Goal: Information Seeking & Learning: Learn about a topic

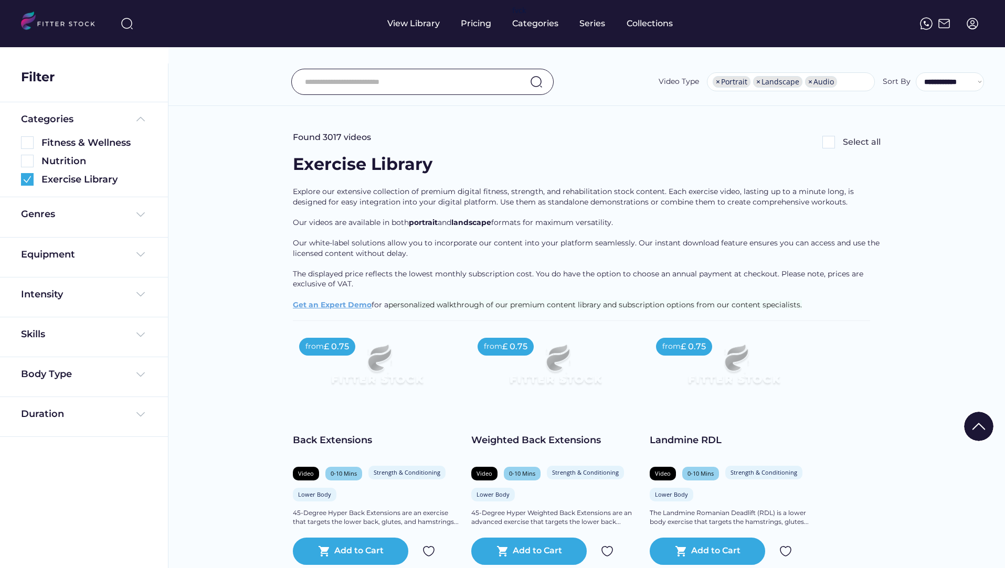
select select "**********"
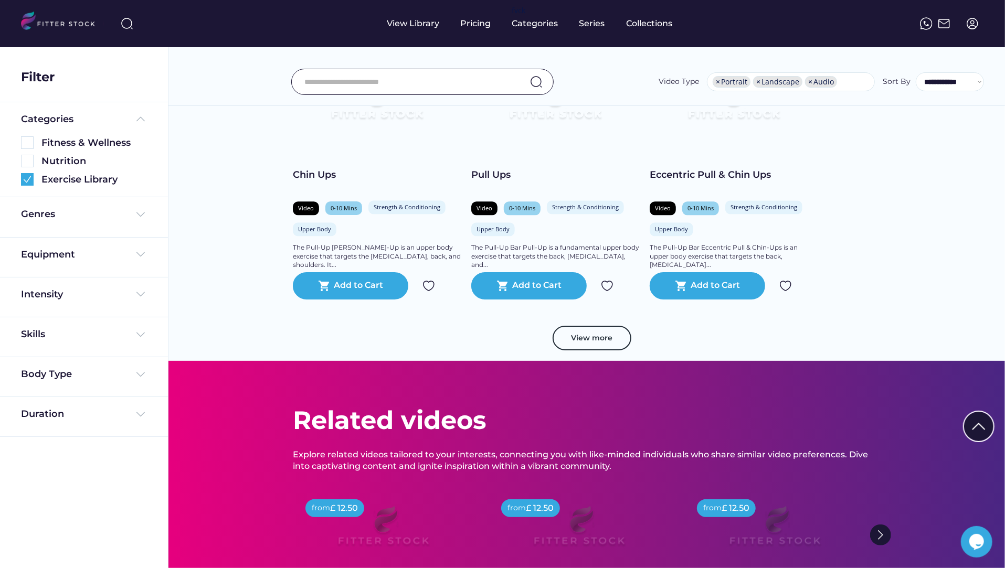
scroll to position [1848, 0]
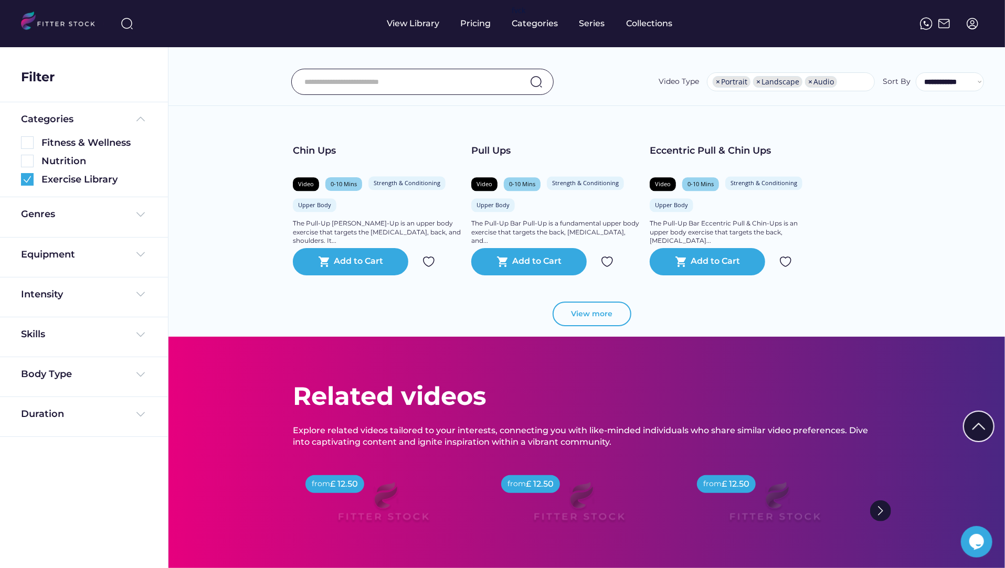
click at [595, 309] on button "View more" at bounding box center [592, 314] width 79 height 25
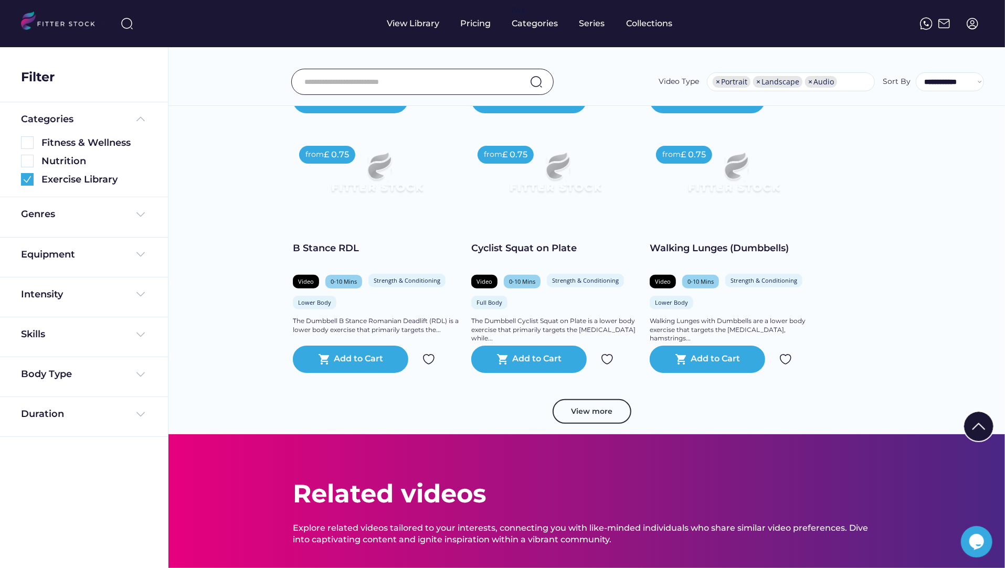
scroll to position [3585, 0]
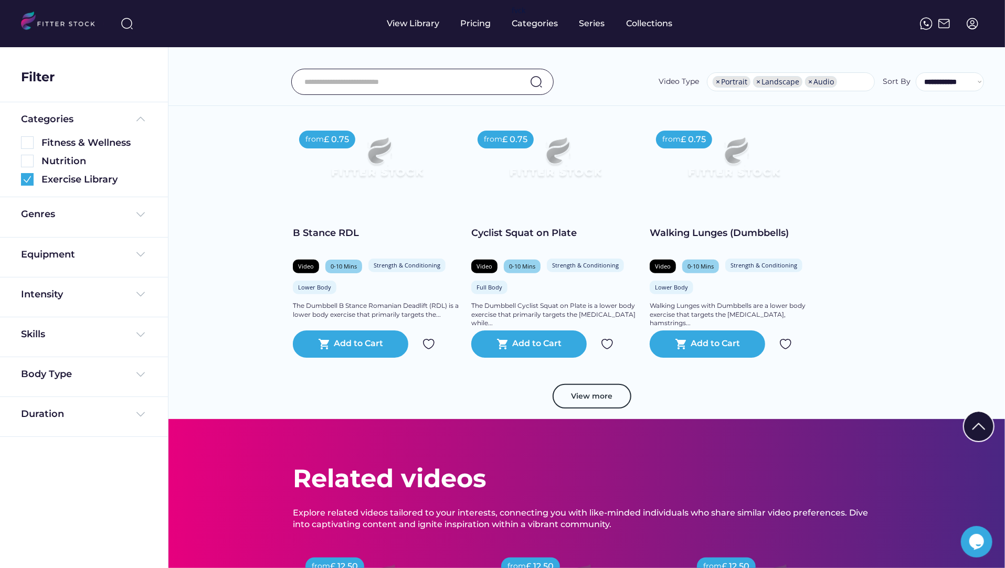
click at [607, 408] on div "View more" at bounding box center [587, 402] width 588 height 36
click at [608, 399] on button "View more" at bounding box center [592, 396] width 79 height 25
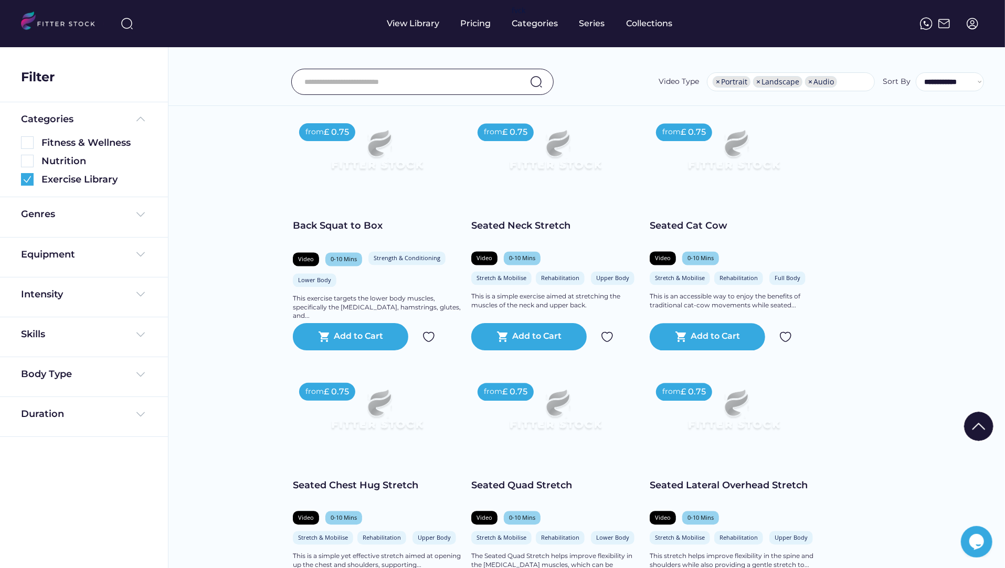
scroll to position [4636, 0]
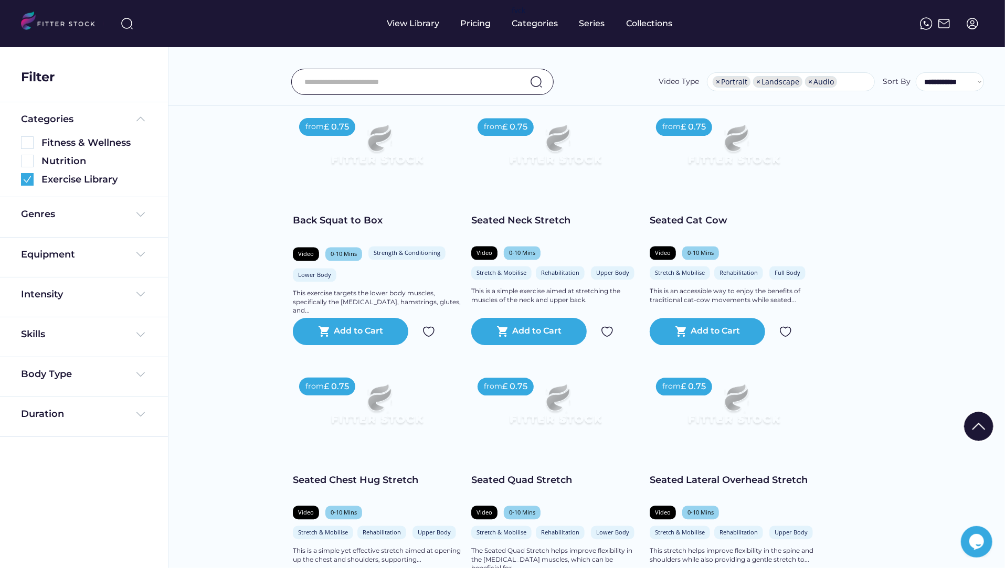
click at [719, 224] on div "Seated Cat Cow" at bounding box center [734, 220] width 168 height 13
click at [709, 219] on div "Seated Cat Cow" at bounding box center [734, 220] width 168 height 13
